Goal: Task Accomplishment & Management: Contribute content

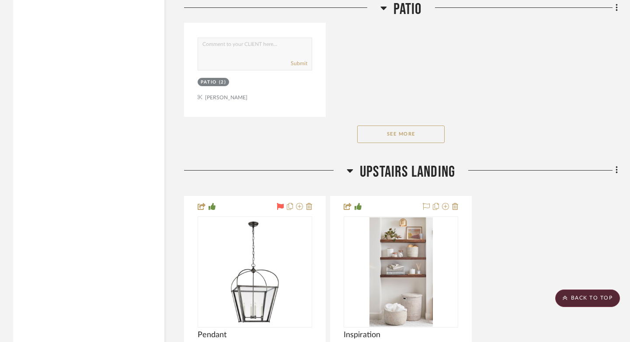
scroll to position [11752, 0]
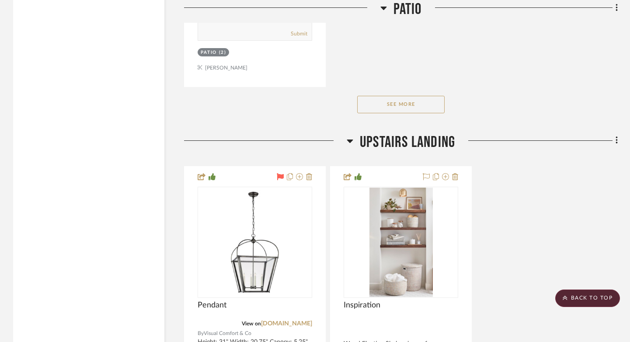
click at [395, 96] on button "See More" at bounding box center [400, 104] width 87 height 17
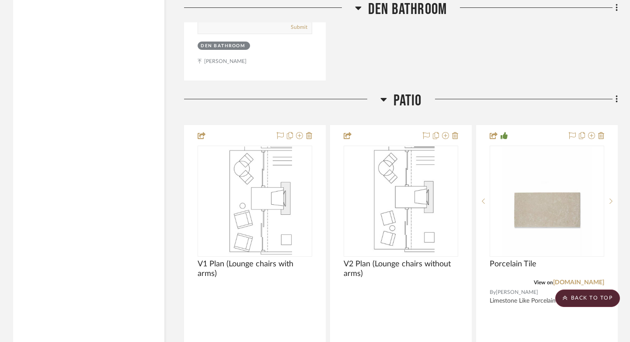
scroll to position [10559, 0]
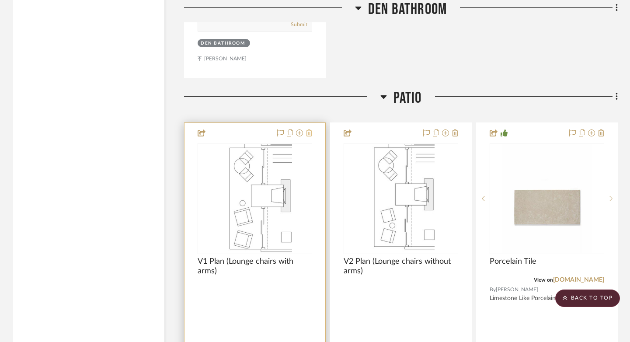
click at [308, 129] on icon at bounding box center [309, 132] width 6 height 7
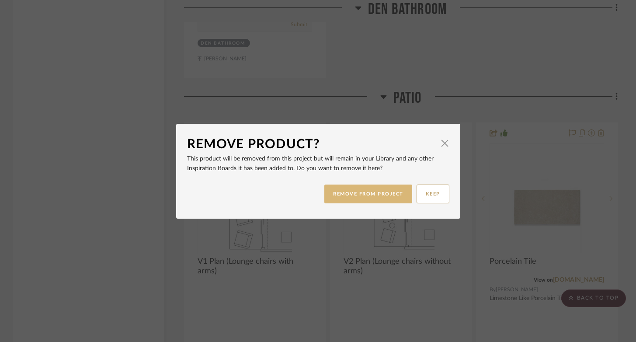
click at [371, 194] on button "REMOVE FROM PROJECT" at bounding box center [368, 193] width 88 height 19
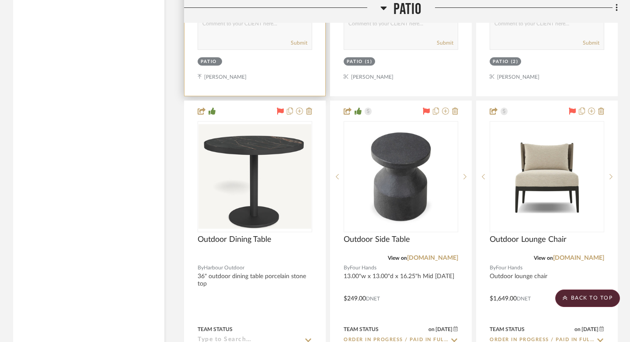
scroll to position [10984, 0]
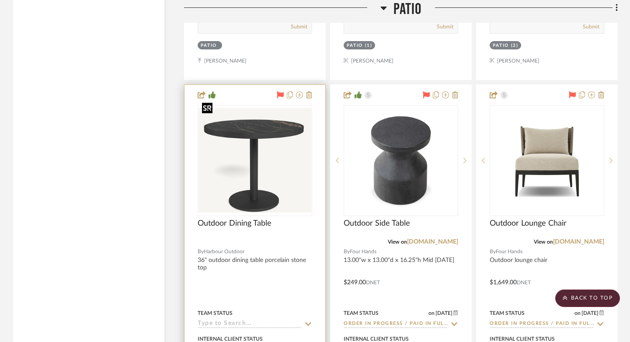
click at [0, 0] on img at bounding box center [0, 0] width 0 height 0
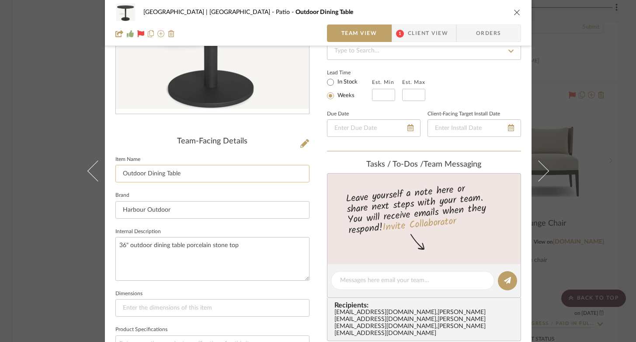
scroll to position [149, 0]
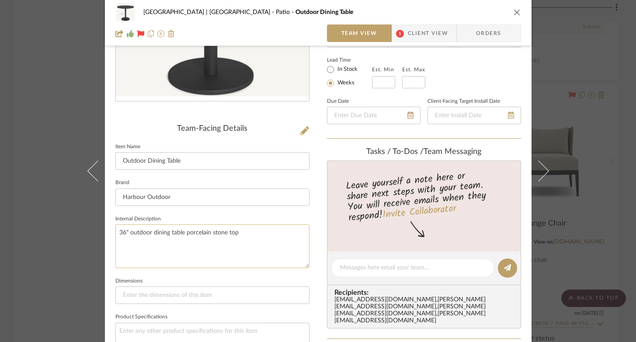
click at [121, 232] on textarea "36" outdoor dining table porcelain stone top" at bounding box center [212, 245] width 194 height 43
click at [197, 246] on textarea "30" outdoor dining table porcelain stone top" at bounding box center [212, 245] width 194 height 43
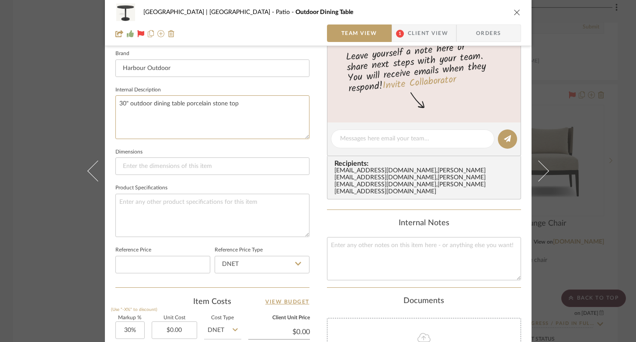
type textarea "30" outdoor dining table porcelain stone top"
click at [211, 184] on fieldset "Product Specifications" at bounding box center [212, 209] width 194 height 55
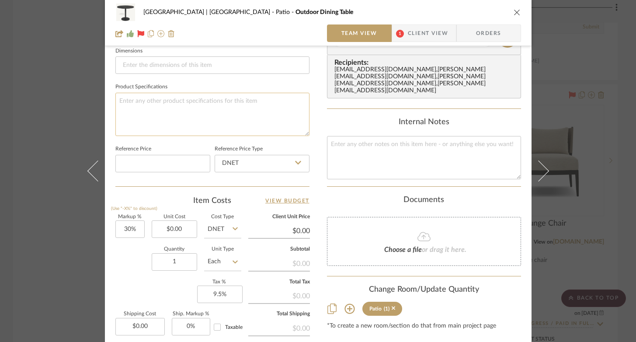
scroll to position [384, 0]
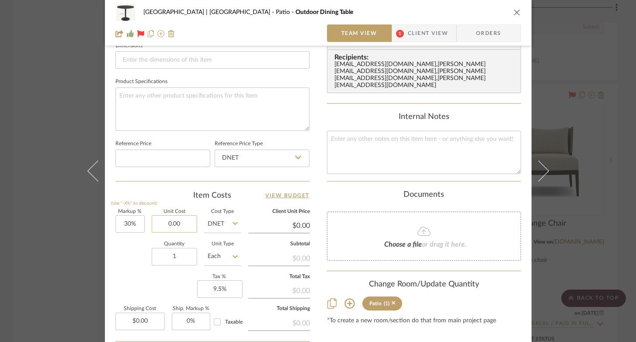
click at [181, 225] on input "0.00" at bounding box center [174, 223] width 45 height 17
type input "$0.00"
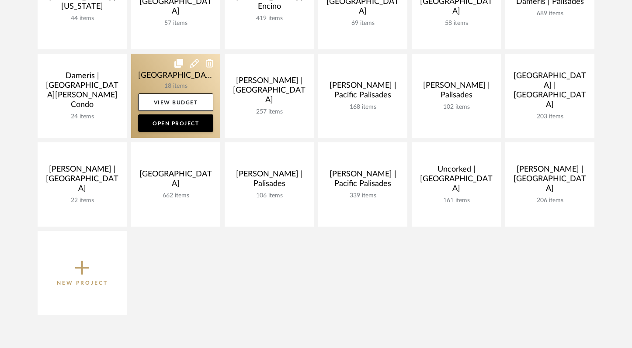
scroll to position [198, 0]
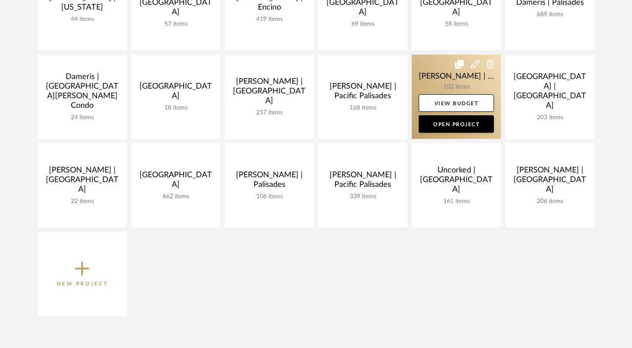
click at [436, 80] on link at bounding box center [456, 97] width 89 height 84
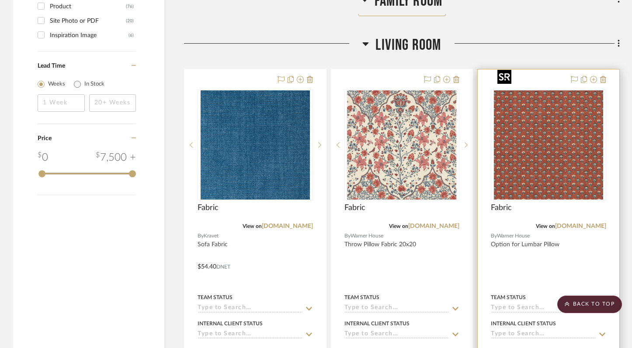
scroll to position [1485, 0]
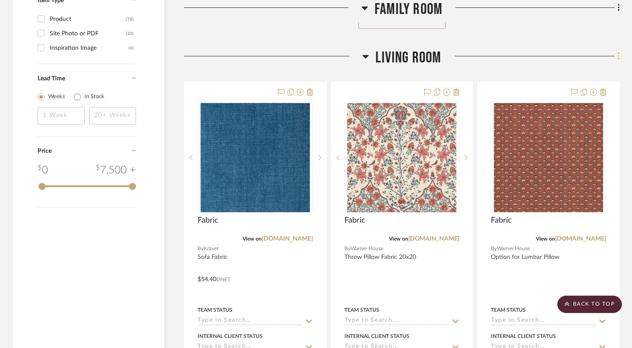
click at [618, 52] on icon at bounding box center [618, 57] width 3 height 10
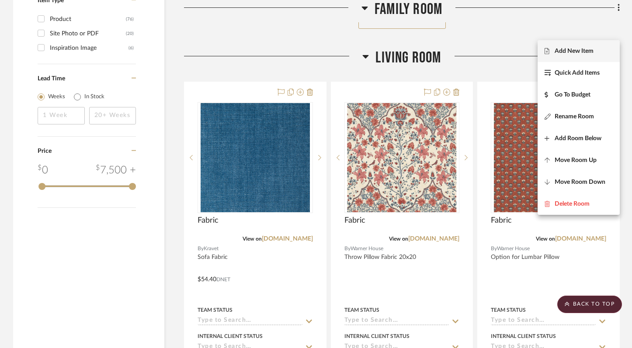
click at [581, 55] on button "Add New Item" at bounding box center [578, 51] width 82 height 22
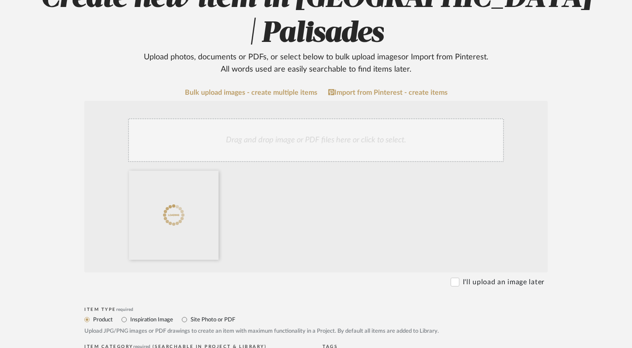
scroll to position [246, 0]
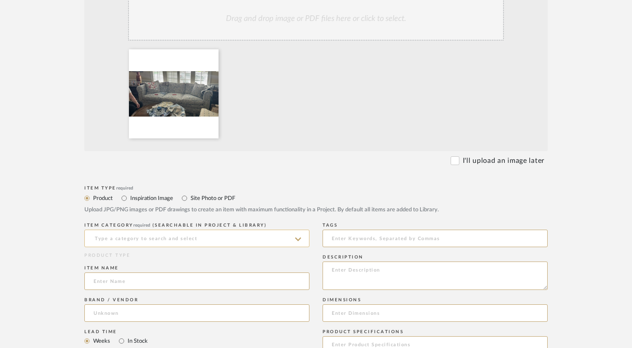
click at [162, 230] on input at bounding box center [196, 238] width 225 height 17
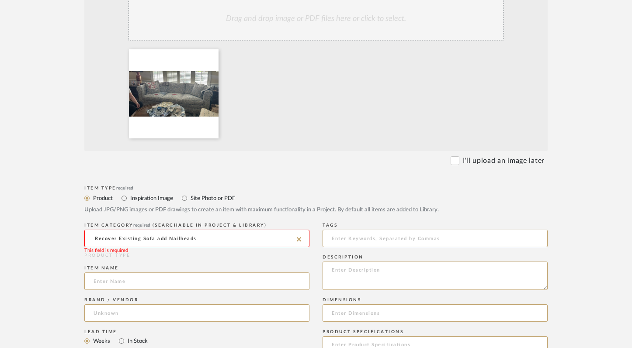
drag, startPoint x: 211, startPoint y: 200, endPoint x: 120, endPoint y: 199, distance: 90.4
click at [120, 230] on input "Recover Existing Sofa add Nailheads" at bounding box center [196, 238] width 225 height 17
drag, startPoint x: 200, startPoint y: 201, endPoint x: 113, endPoint y: 200, distance: 86.5
click at [113, 230] on input "Recover Existing Sofa add Nailheads" at bounding box center [196, 238] width 225 height 17
type input "u"
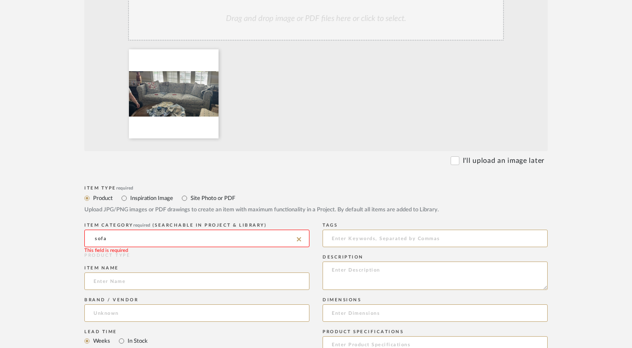
scroll to position [280, 0]
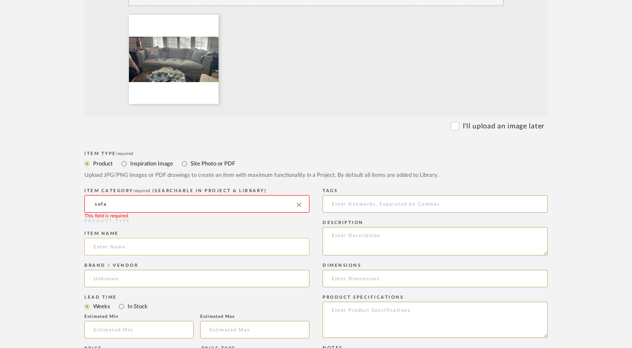
type input "sofa"
click at [110, 238] on input at bounding box center [196, 246] width 225 height 17
click at [111, 195] on input at bounding box center [196, 203] width 225 height 17
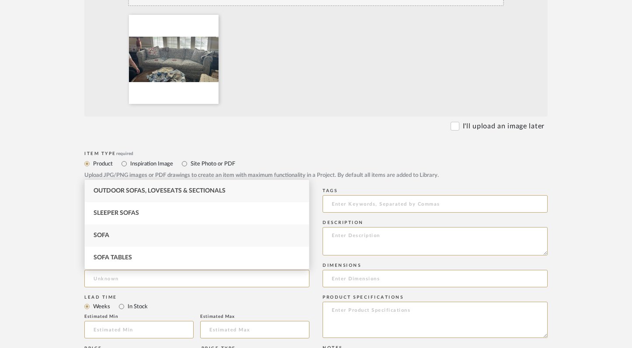
click at [113, 238] on div "Sofa" at bounding box center [197, 236] width 224 height 22
type input "Sofa"
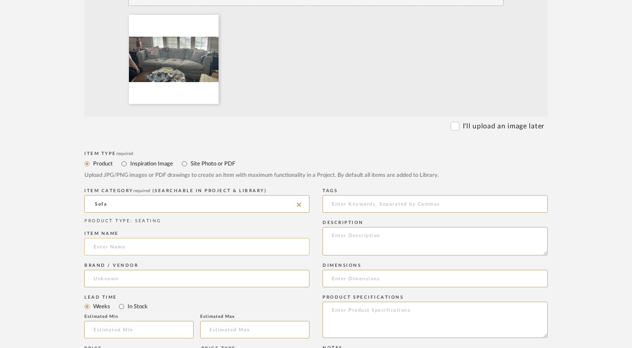
click at [111, 238] on input at bounding box center [196, 246] width 225 height 17
type input "Recover Existing Sofa"
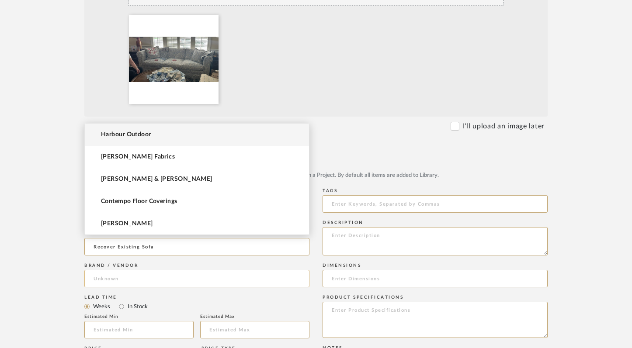
click at [97, 270] on input at bounding box center [196, 278] width 225 height 17
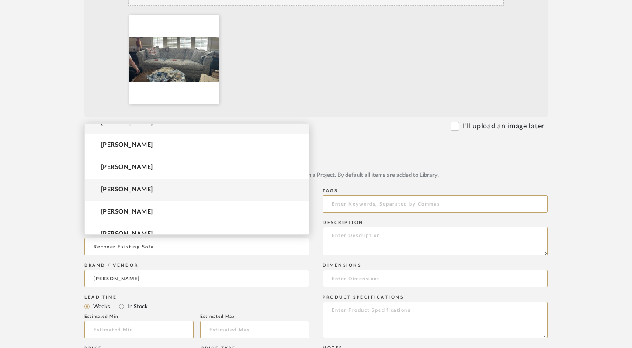
scroll to position [12, 0]
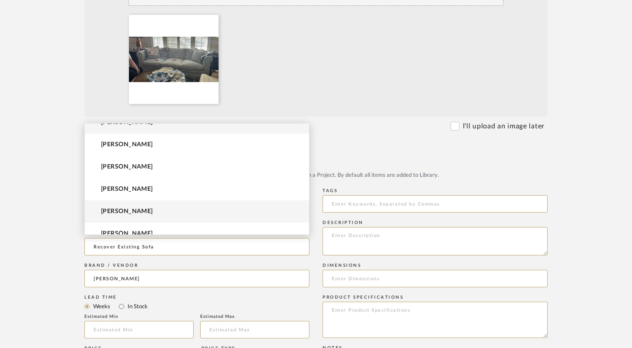
click at [132, 204] on mat-option "Roberto Reyes" at bounding box center [197, 212] width 224 height 22
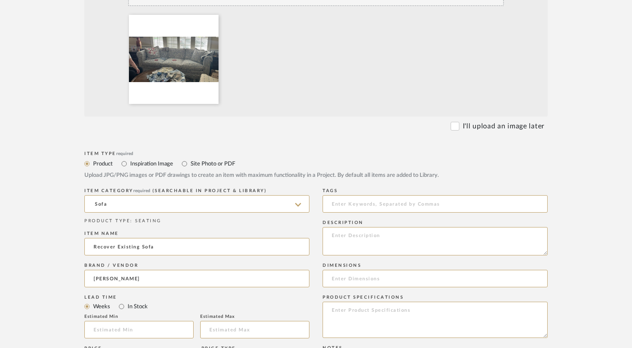
type input "Roberto Reyes"
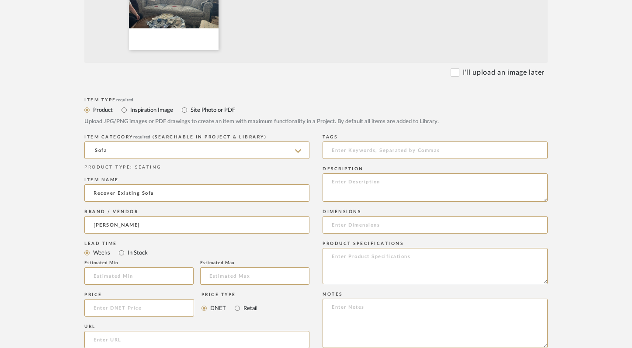
scroll to position [346, 0]
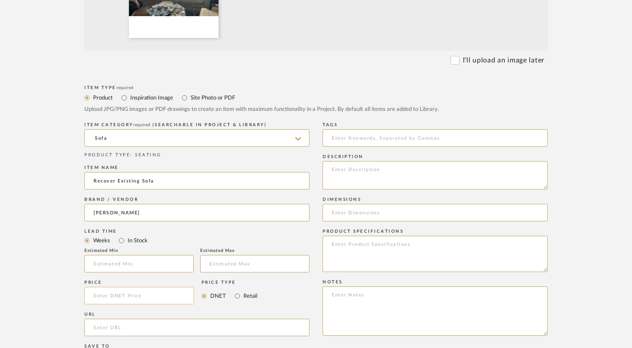
click at [130, 287] on input at bounding box center [139, 295] width 110 height 17
click at [136, 287] on input at bounding box center [139, 295] width 110 height 17
type input "$2,550.00"
click at [210, 312] on div "URL" at bounding box center [196, 314] width 225 height 5
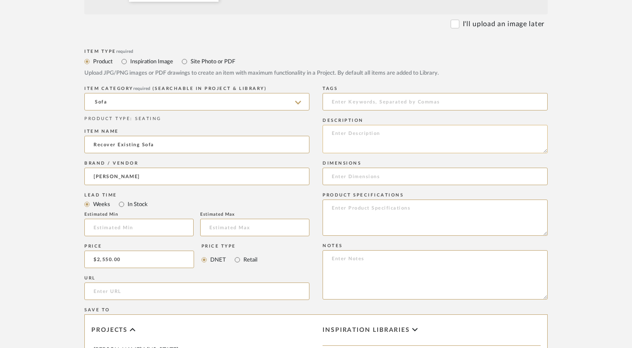
click at [357, 125] on textarea at bounding box center [434, 139] width 225 height 28
type textarea "R"
type textarea "Reupholster, new cushions, new feet, no skirt, add nailheads"
click at [361, 200] on textarea at bounding box center [434, 218] width 225 height 36
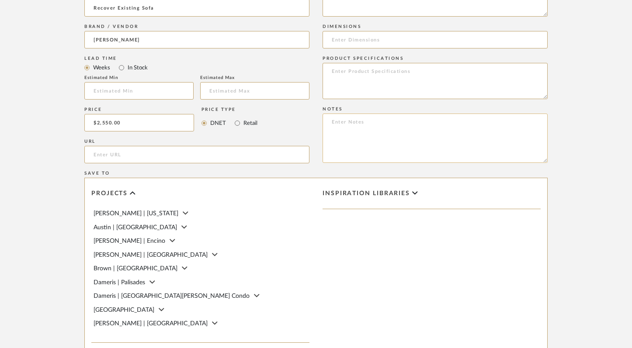
scroll to position [619, 0]
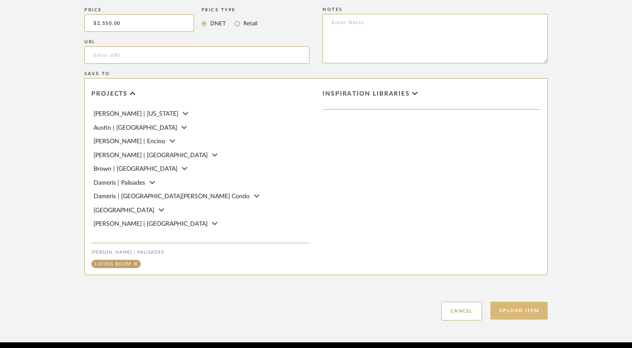
click at [516, 302] on button "Upload Item" at bounding box center [519, 311] width 58 height 18
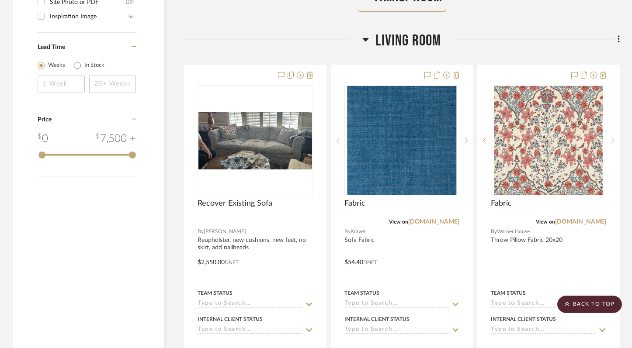
scroll to position [1507, 0]
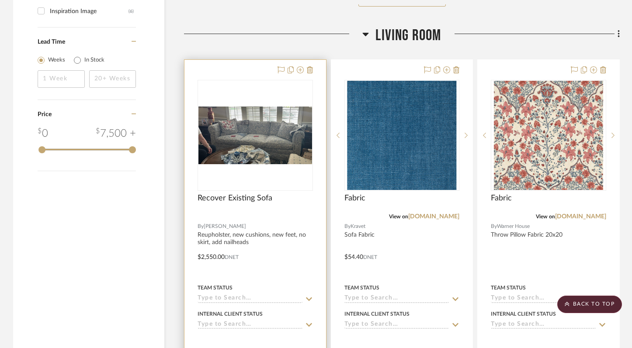
click at [0, 0] on img at bounding box center [0, 0] width 0 height 0
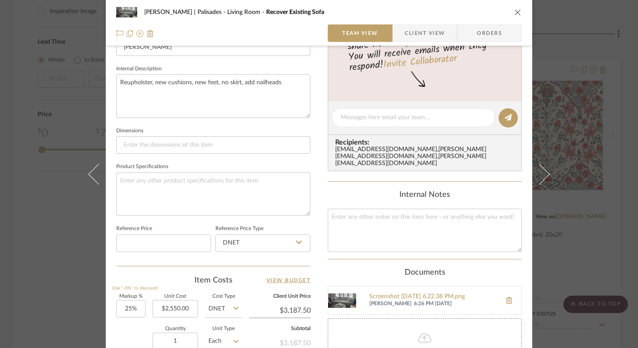
scroll to position [462, 0]
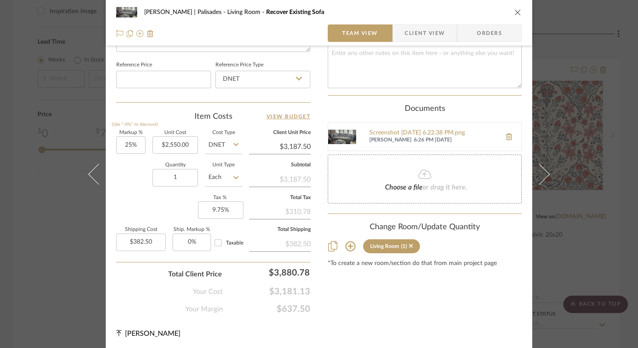
click at [514, 10] on icon "close" at bounding box center [517, 12] width 7 height 7
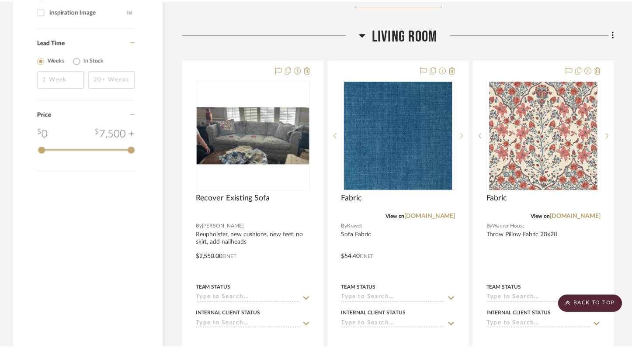
scroll to position [1507, 0]
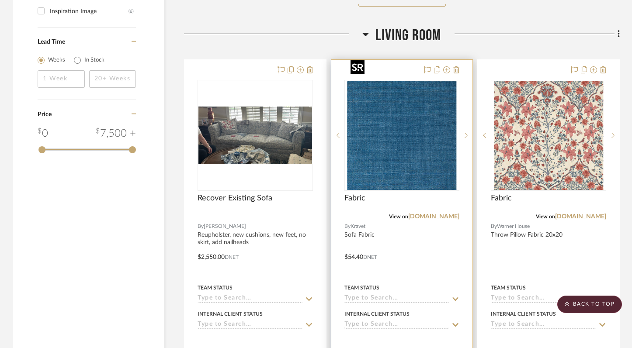
click at [421, 128] on img "0" at bounding box center [401, 135] width 109 height 109
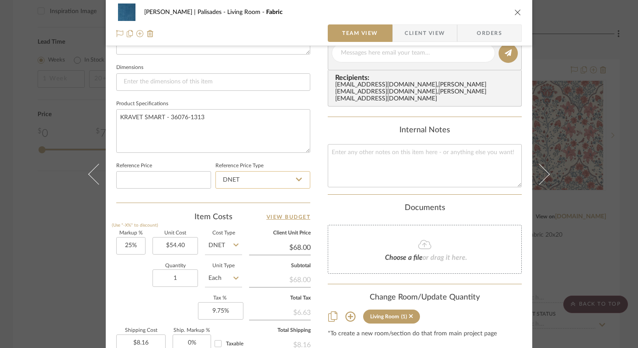
scroll to position [397, 0]
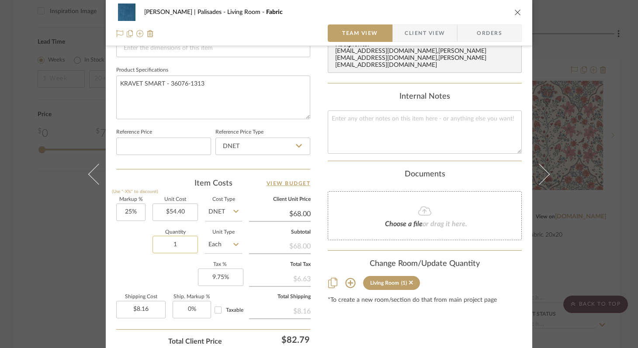
click at [179, 245] on input "1" at bounding box center [174, 244] width 45 height 17
type input "22"
click at [355, 319] on div "Content here copies to Client View - confirm visibility there. Show in Client D…" at bounding box center [425, 22] width 194 height 719
type input "$179.52"
click at [517, 10] on icon "close" at bounding box center [517, 12] width 7 height 7
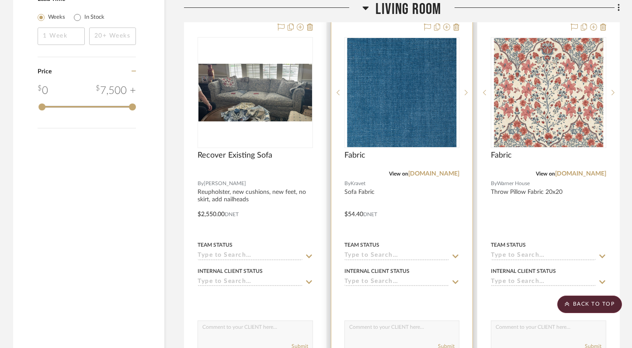
scroll to position [1551, 0]
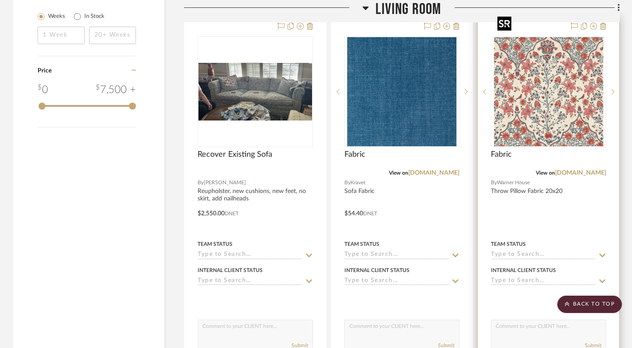
click at [540, 99] on img "0" at bounding box center [548, 91] width 109 height 109
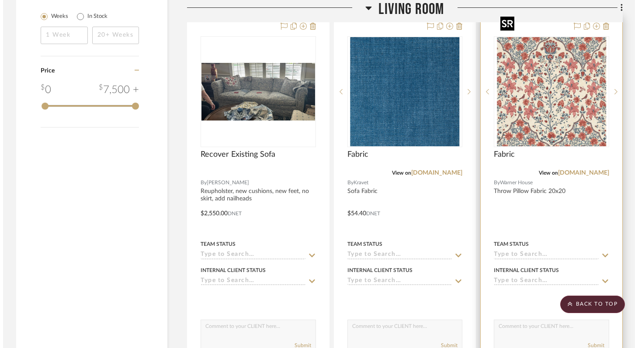
scroll to position [0, 0]
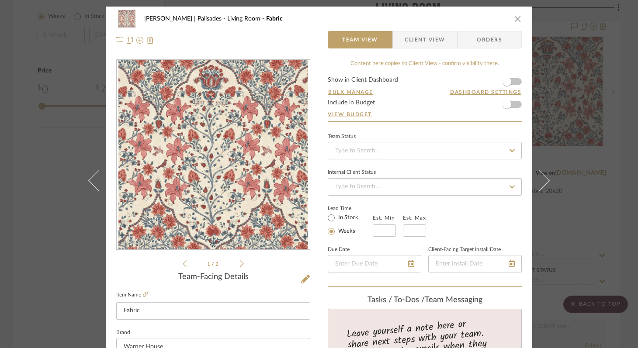
click at [517, 17] on icon "close" at bounding box center [517, 18] width 7 height 7
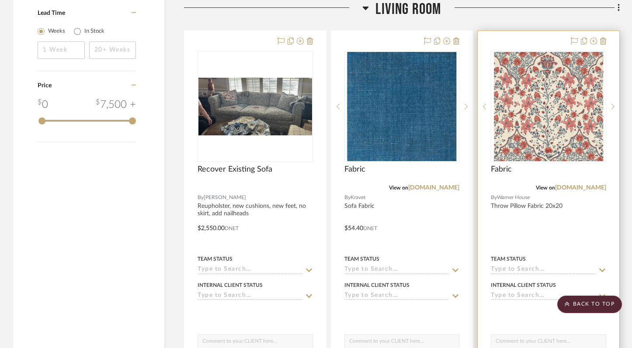
scroll to position [1564, 0]
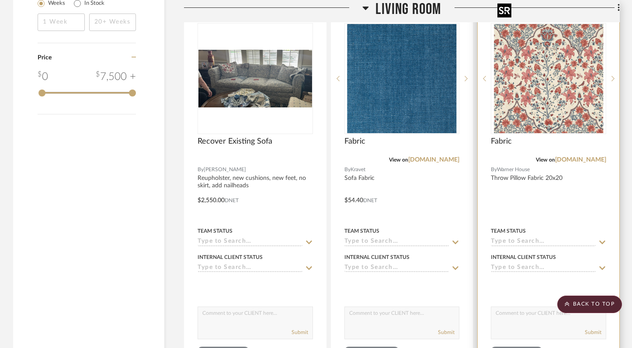
click at [560, 83] on img "0" at bounding box center [548, 78] width 109 height 109
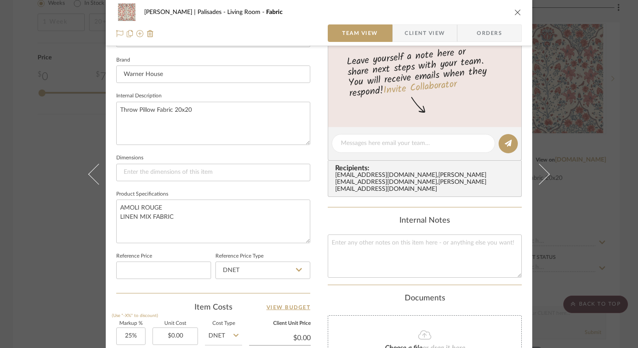
scroll to position [286, 0]
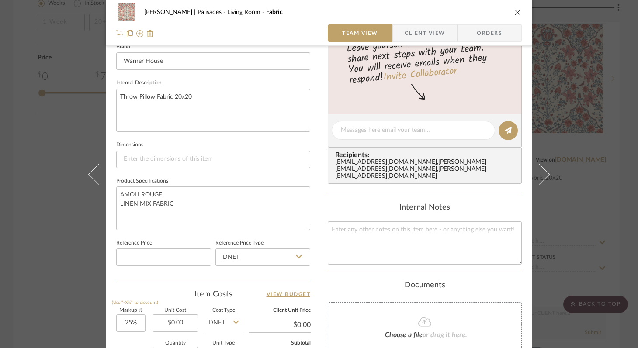
click at [514, 13] on icon "close" at bounding box center [517, 12] width 7 height 7
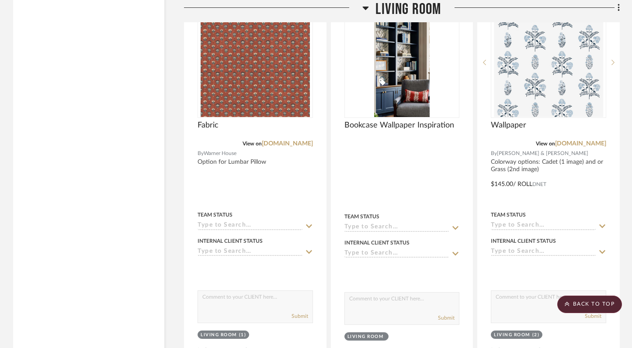
scroll to position [1964, 0]
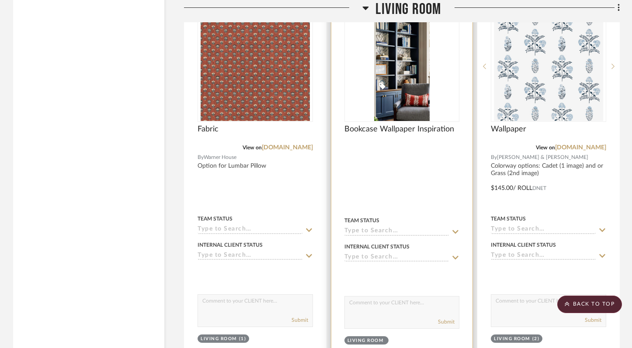
click at [418, 77] on img "0" at bounding box center [402, 66] width 56 height 109
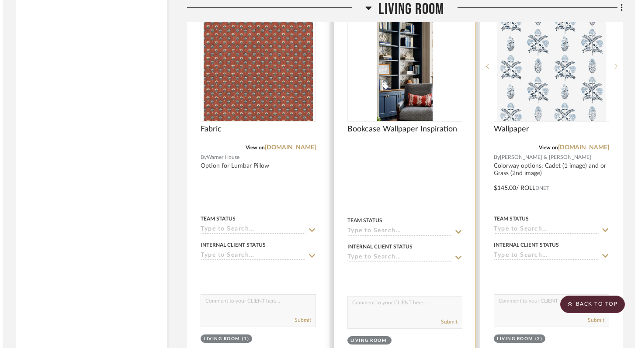
scroll to position [0, 0]
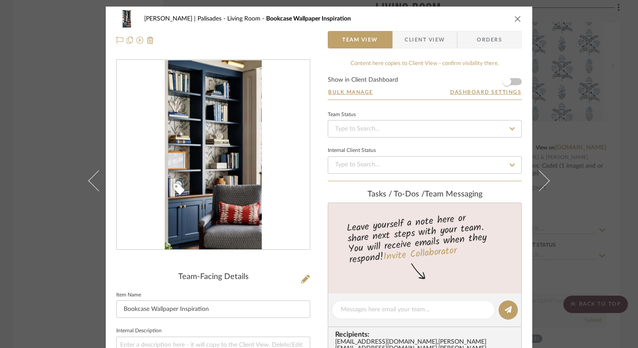
click at [239, 215] on img "0" at bounding box center [213, 155] width 97 height 190
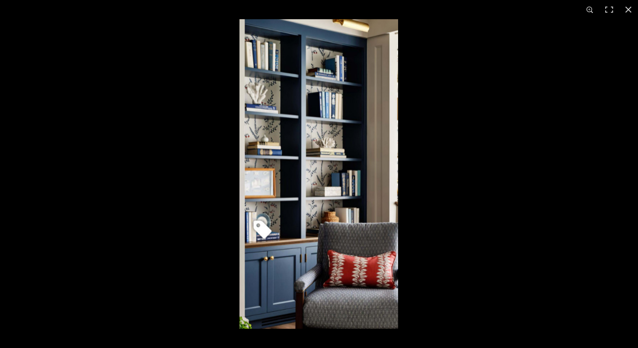
click at [350, 300] on img at bounding box center [318, 174] width 159 height 310
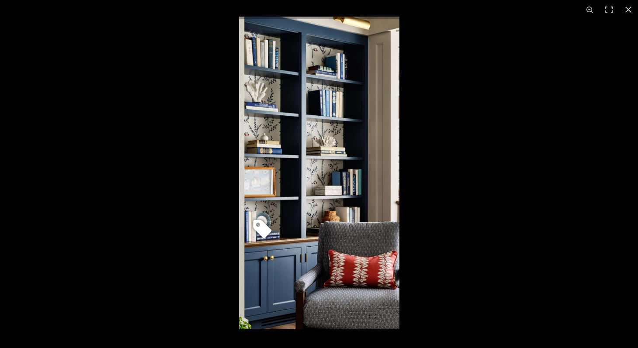
click at [350, 300] on img at bounding box center [319, 173] width 160 height 313
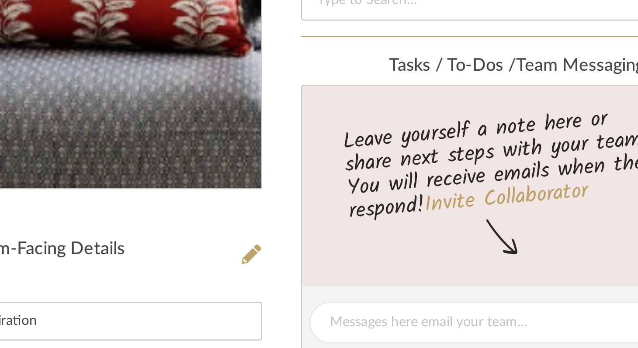
click at [239, 214] on img "0" at bounding box center [213, 155] width 97 height 190
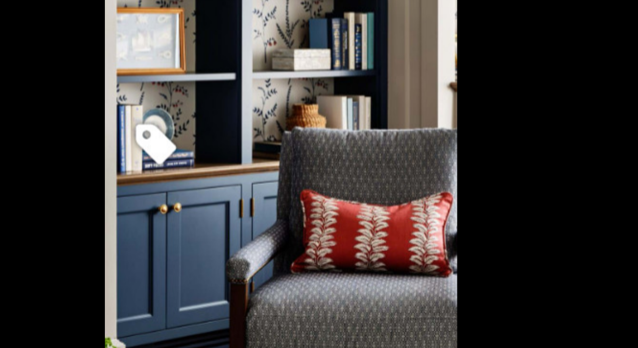
click at [448, 237] on div at bounding box center [558, 193] width 638 height 348
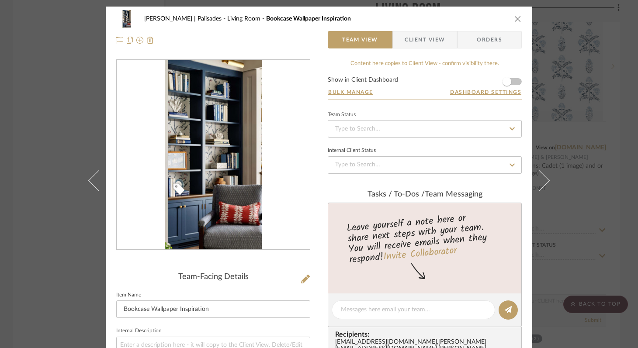
click at [514, 17] on icon "close" at bounding box center [517, 18] width 7 height 7
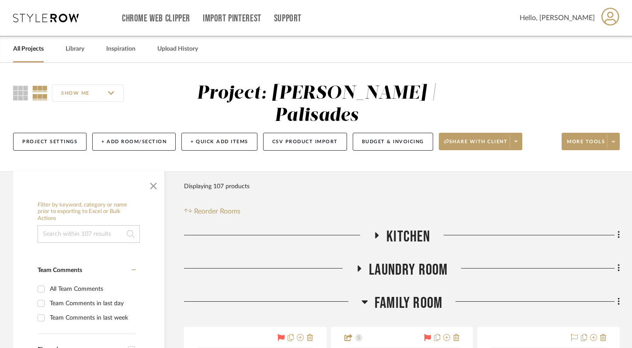
click at [21, 50] on link "All Projects" at bounding box center [28, 49] width 31 height 12
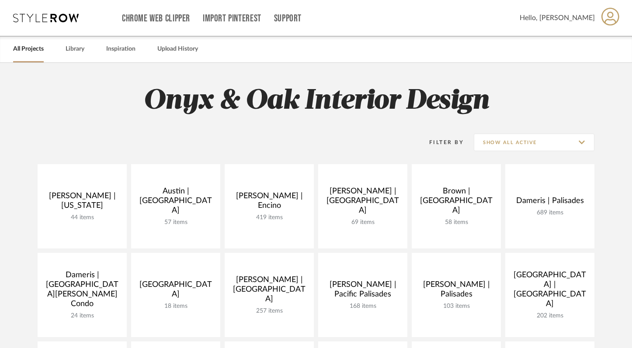
scroll to position [72, 0]
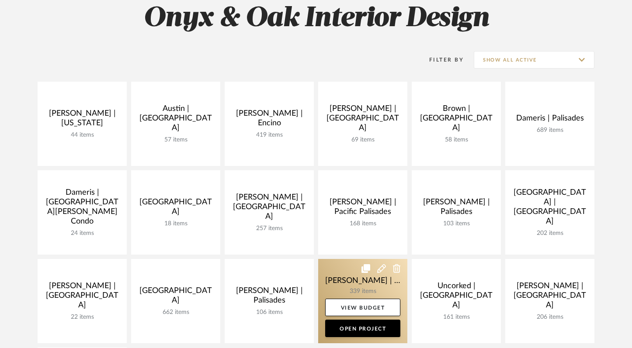
click at [335, 284] on link at bounding box center [362, 301] width 89 height 84
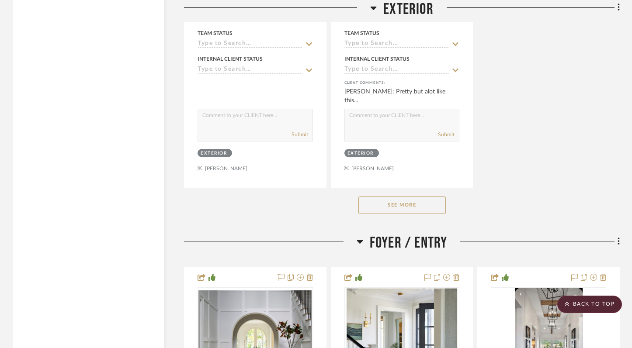
scroll to position [2487, 0]
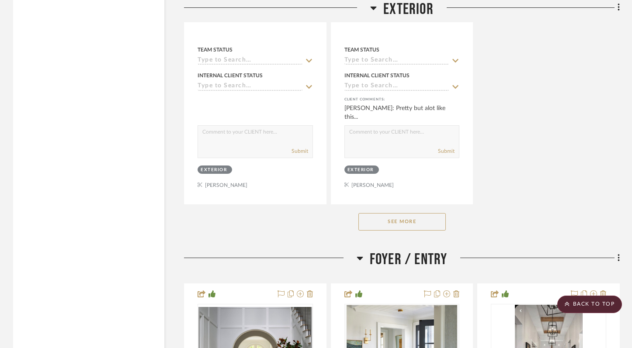
click at [430, 220] on button "See More" at bounding box center [401, 221] width 87 height 17
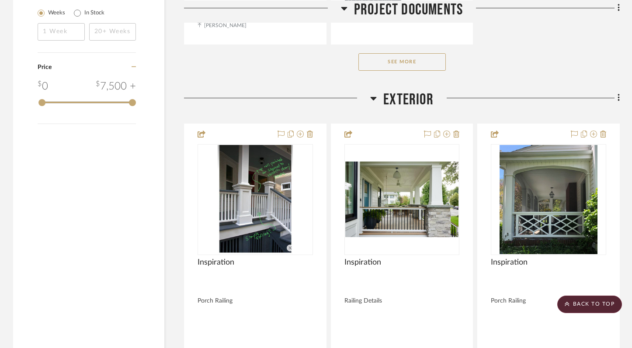
scroll to position [1449, 0]
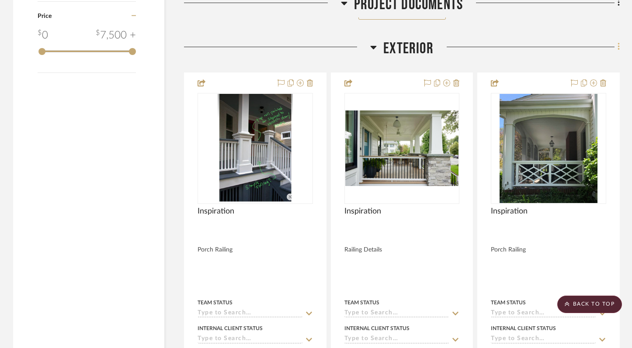
click at [617, 46] on icon at bounding box center [618, 47] width 3 height 10
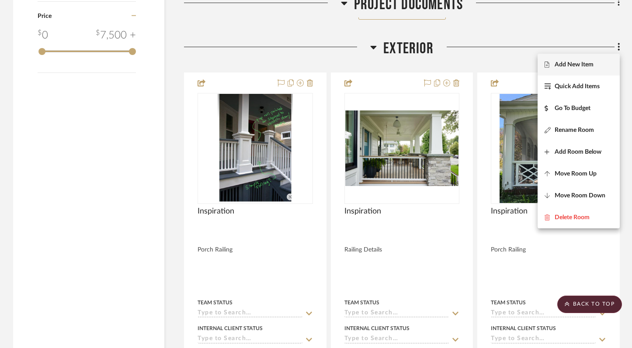
click at [589, 65] on span "Add New Item" at bounding box center [573, 64] width 39 height 7
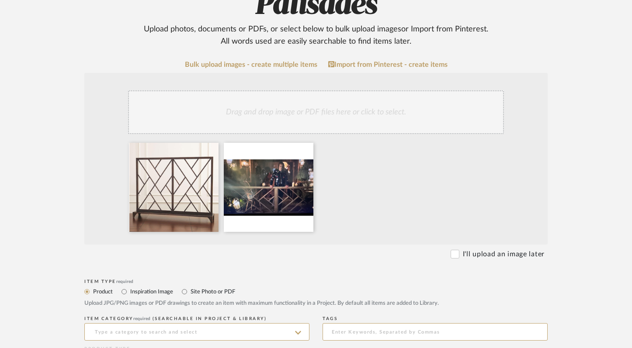
scroll to position [190, 0]
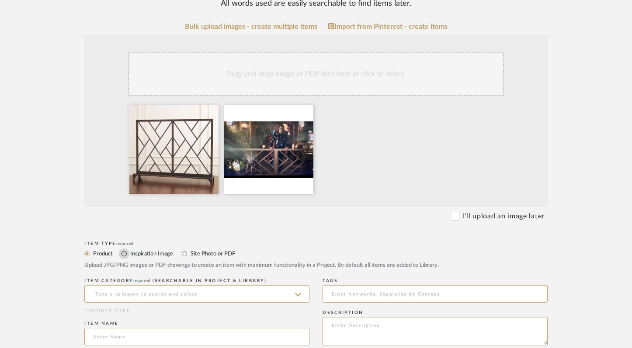
click at [125, 256] on input "Inspiration Image" at bounding box center [124, 254] width 10 height 10
radio input "true"
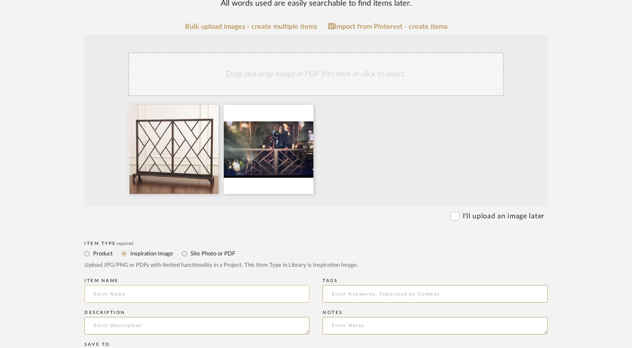
click at [125, 291] on input at bounding box center [196, 293] width 225 height 17
type input "Inspiration"
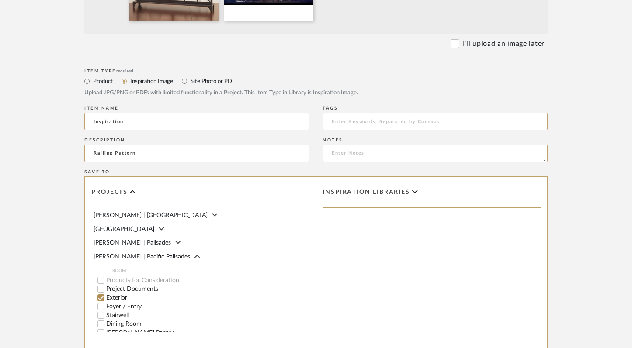
scroll to position [495, 0]
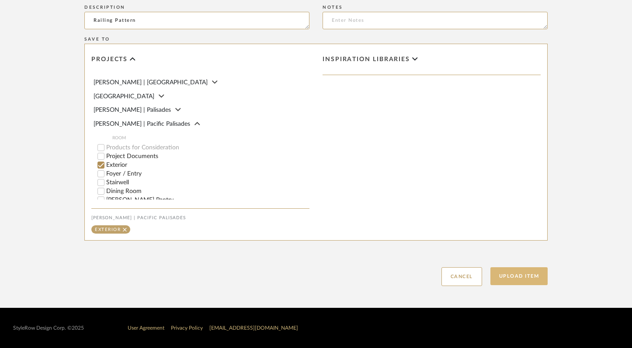
type textarea "Railing Pattern"
click at [513, 281] on button "Upload Item" at bounding box center [519, 276] width 58 height 18
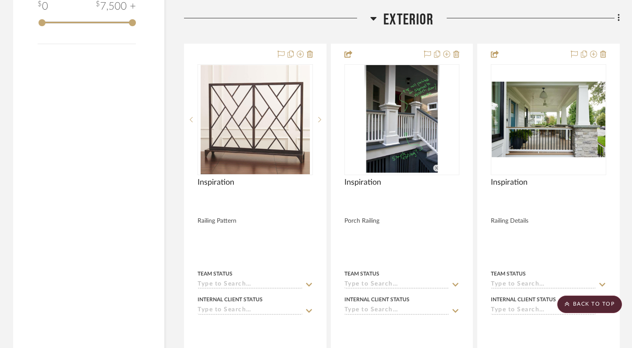
scroll to position [1478, 0]
